Goal: Information Seeking & Learning: Understand process/instructions

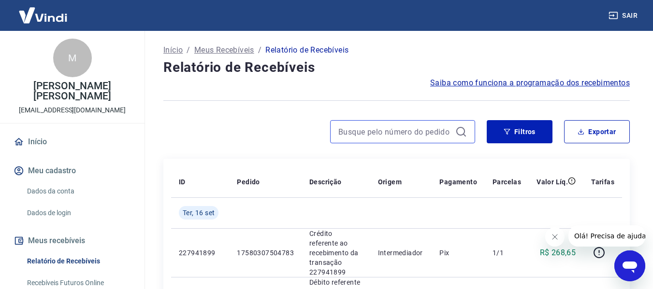
click at [355, 131] on input at bounding box center [394, 132] width 113 height 14
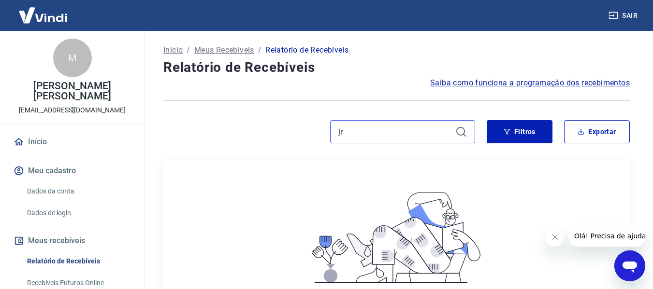
type input "j"
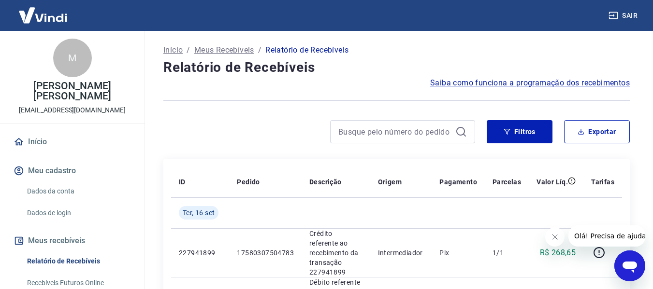
click at [32, 140] on link "Início" at bounding box center [72, 141] width 121 height 21
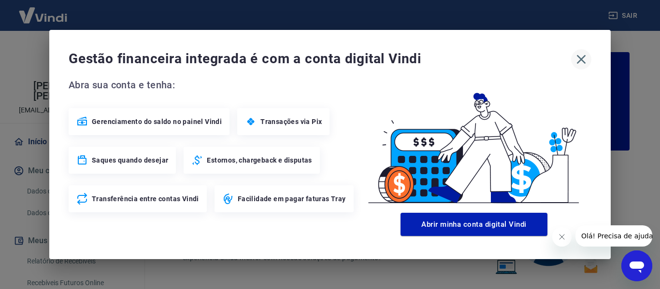
click at [584, 60] on icon "button" at bounding box center [580, 59] width 15 height 15
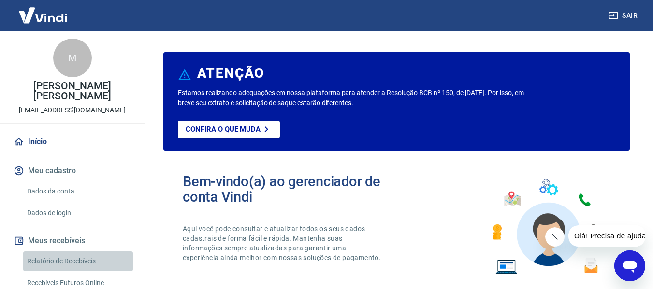
click at [86, 262] on link "Relatório de Recebíveis" at bounding box center [78, 262] width 110 height 20
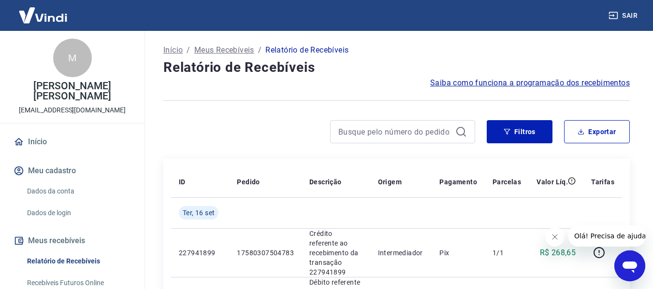
click at [530, 85] on span "Saiba como funciona a programação dos recebimentos" at bounding box center [530, 83] width 200 height 12
